Goal: Task Accomplishment & Management: Use online tool/utility

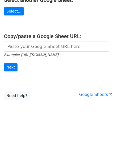
scroll to position [70, 0]
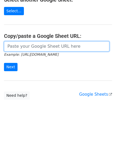
click at [14, 47] on input "url" at bounding box center [57, 46] width 106 height 10
paste input "[URL][DOMAIN_NAME]"
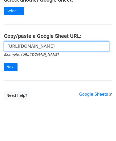
scroll to position [0, 120]
type input "[URL][DOMAIN_NAME]"
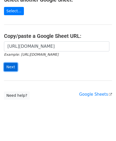
click at [10, 66] on input "Next" at bounding box center [11, 67] width 14 height 8
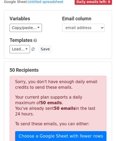
scroll to position [180, 0]
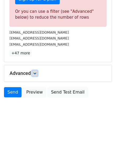
click at [36, 72] on icon at bounding box center [34, 73] width 3 height 3
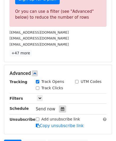
click at [61, 107] on icon at bounding box center [62, 109] width 3 height 4
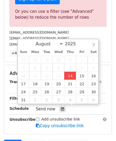
type input "[DATE] 12:00"
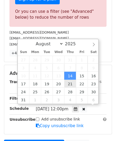
scroll to position [0, 0]
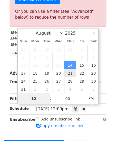
paste input "8"
type input "8"
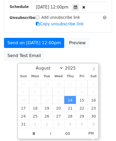
type input "[DATE] 20:00"
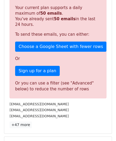
scroll to position [244, 0]
